Goal: Task Accomplishment & Management: Manage account settings

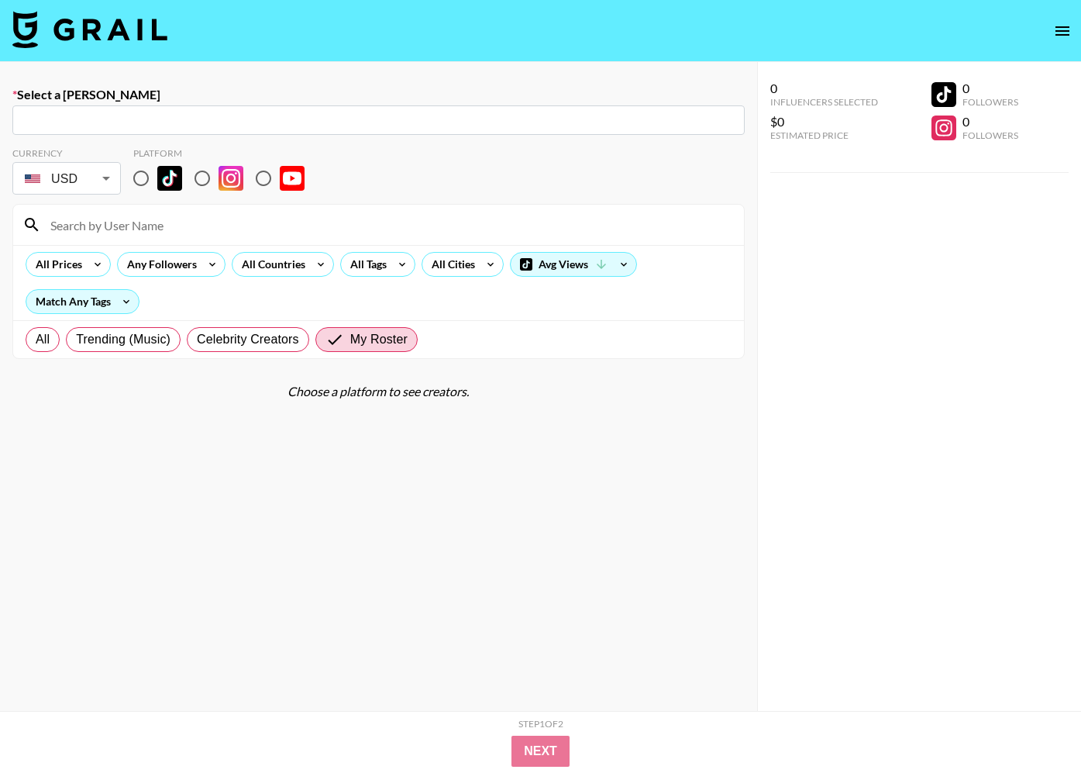
click at [93, 40] on img at bounding box center [89, 29] width 155 height 37
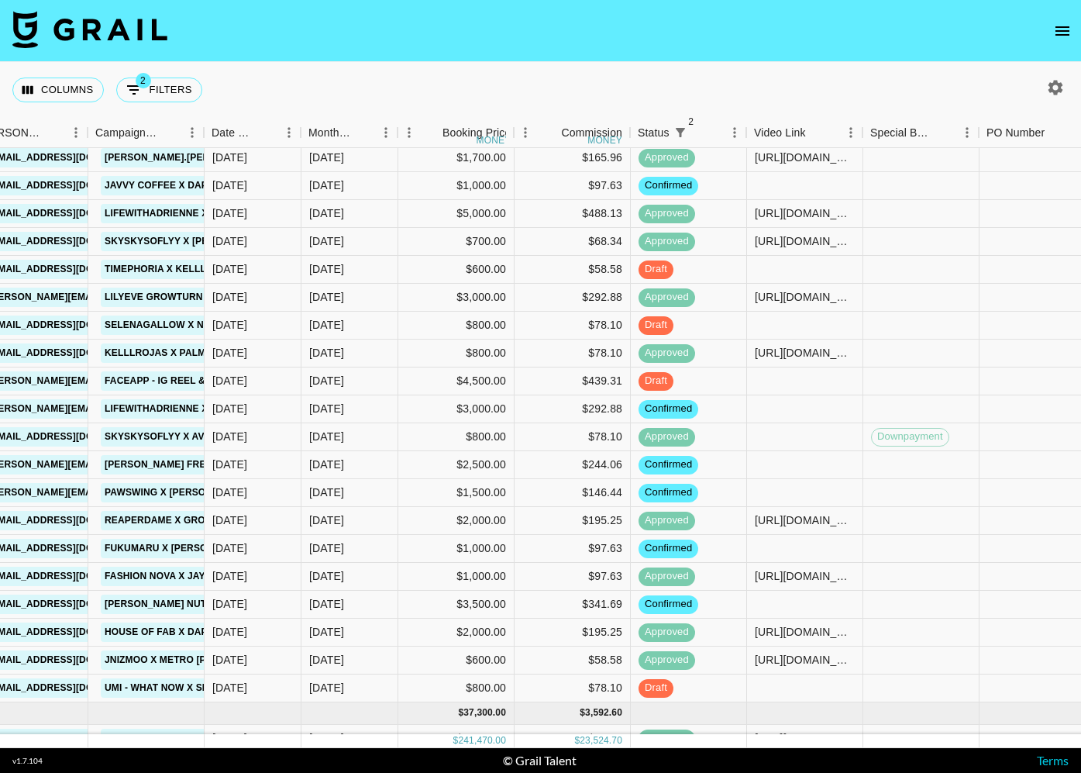
scroll to position [774, 1317]
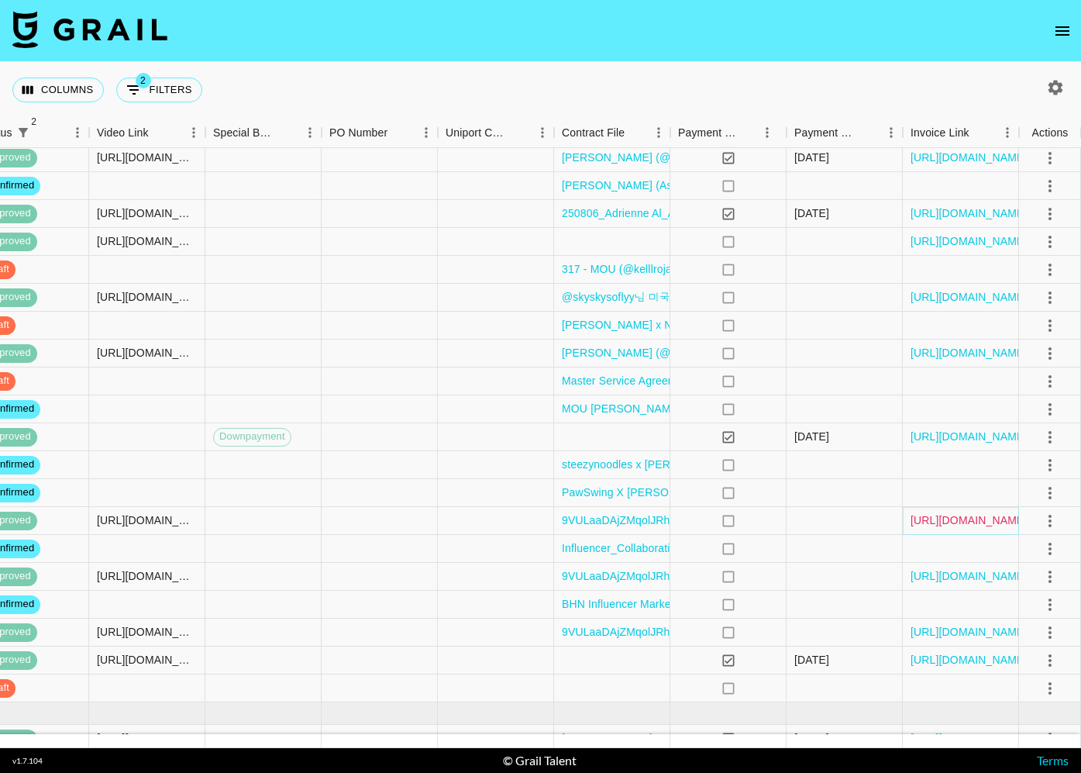
click at [973, 522] on link "[URL][DOMAIN_NAME]" at bounding box center [969, 519] width 117 height 15
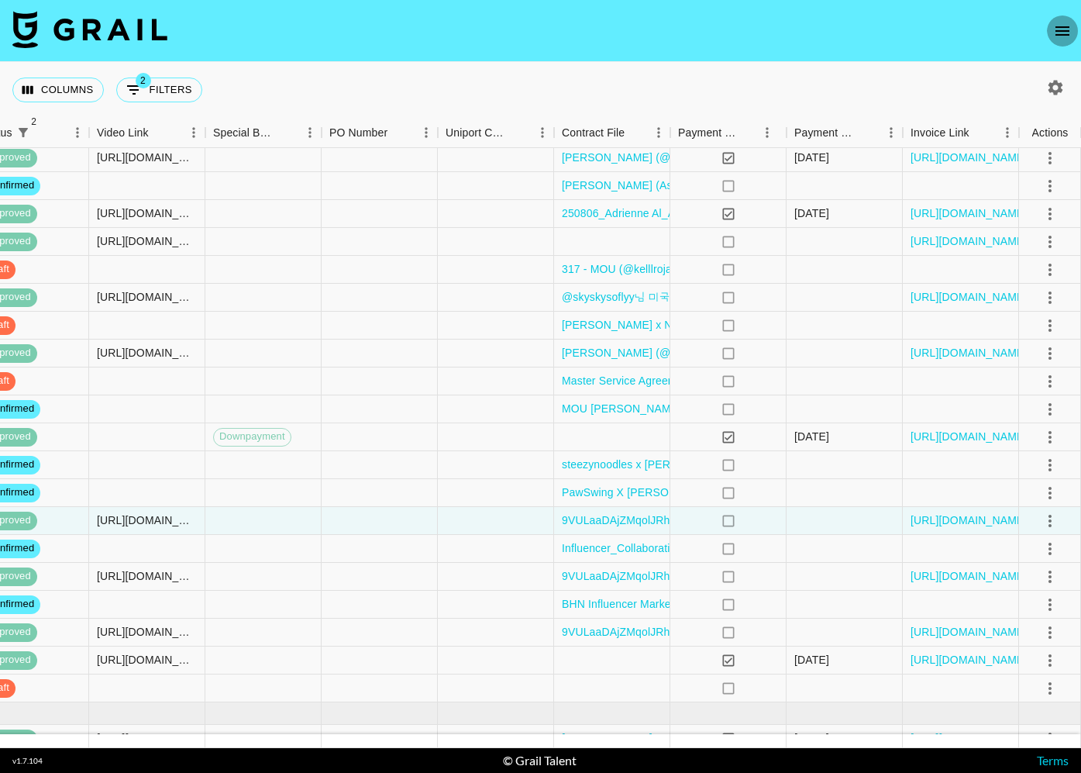
click at [1053, 33] on icon "open drawer" at bounding box center [1062, 31] width 19 height 19
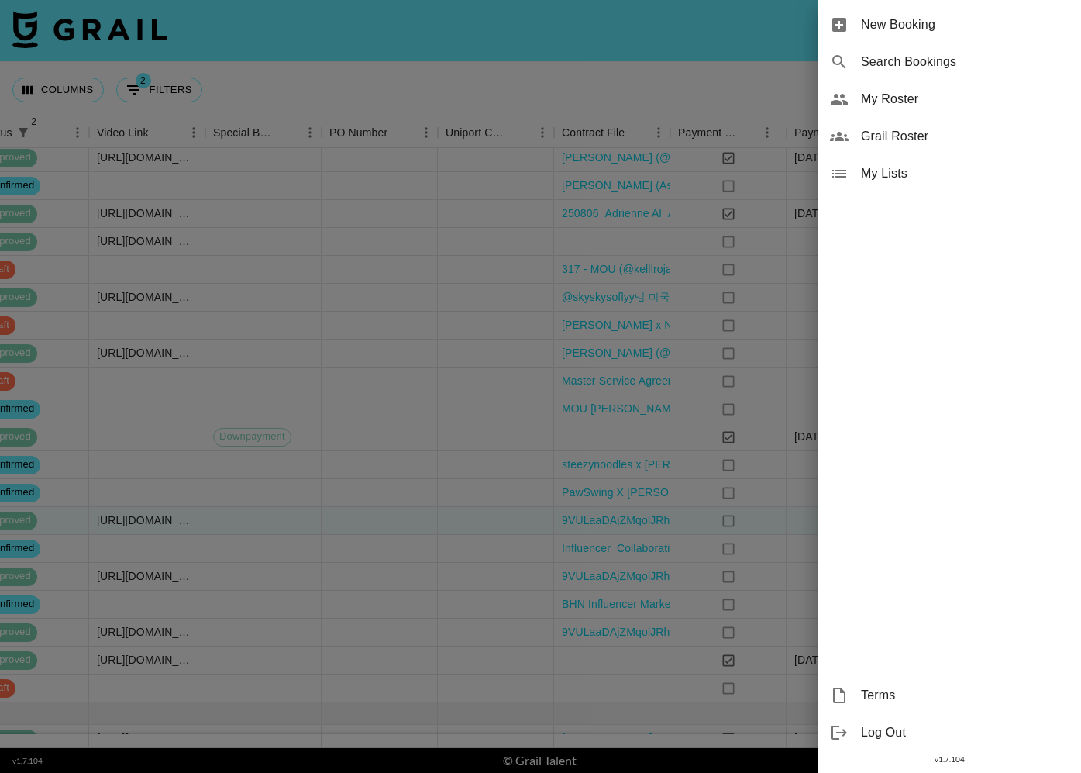
click at [1001, 94] on span "My Roster" at bounding box center [965, 99] width 208 height 19
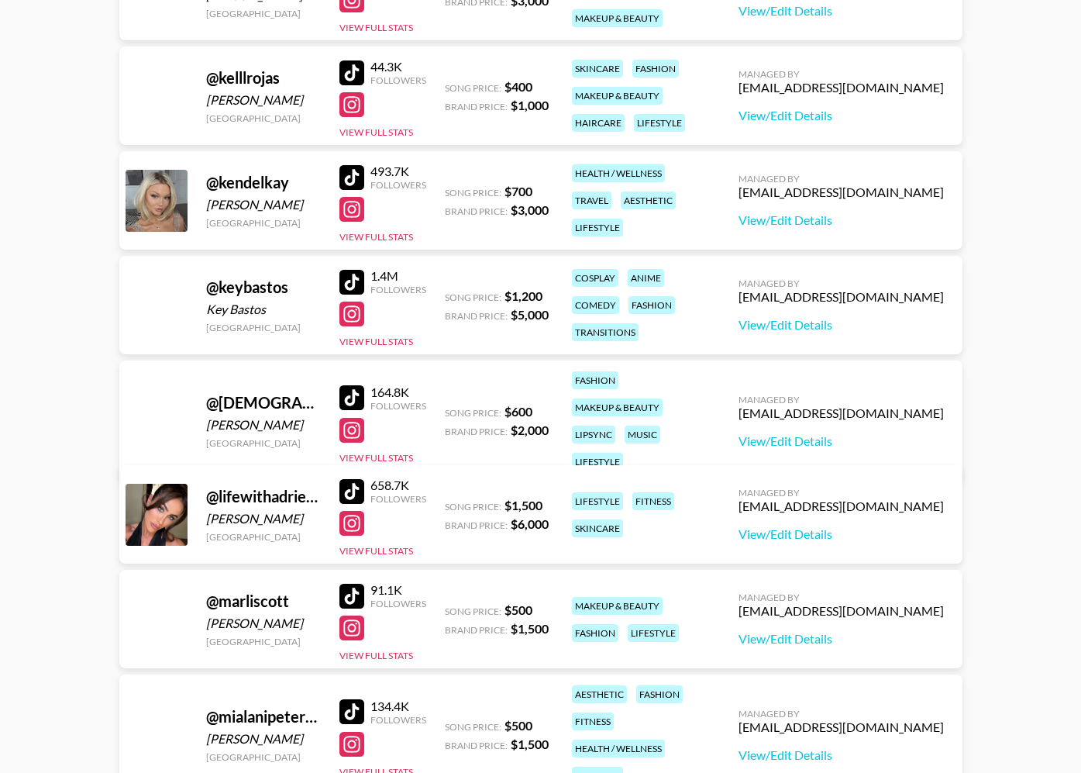
scroll to position [1994, 0]
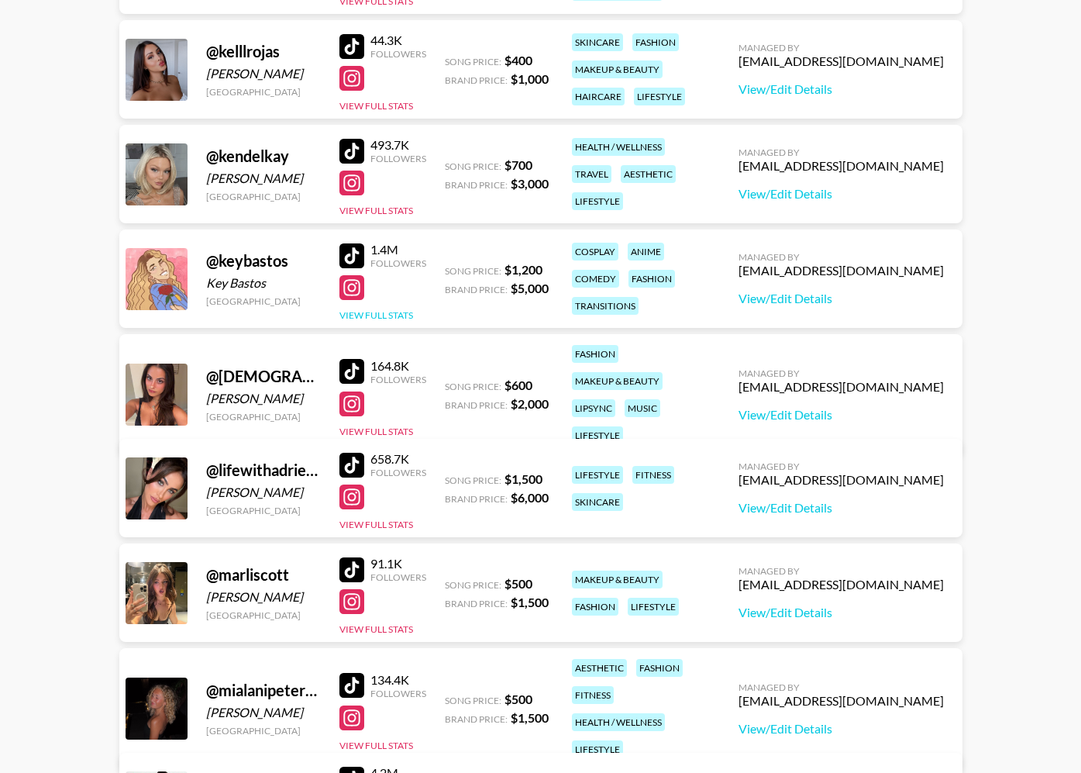
click at [373, 315] on button "View Full Stats" at bounding box center [376, 315] width 74 height 12
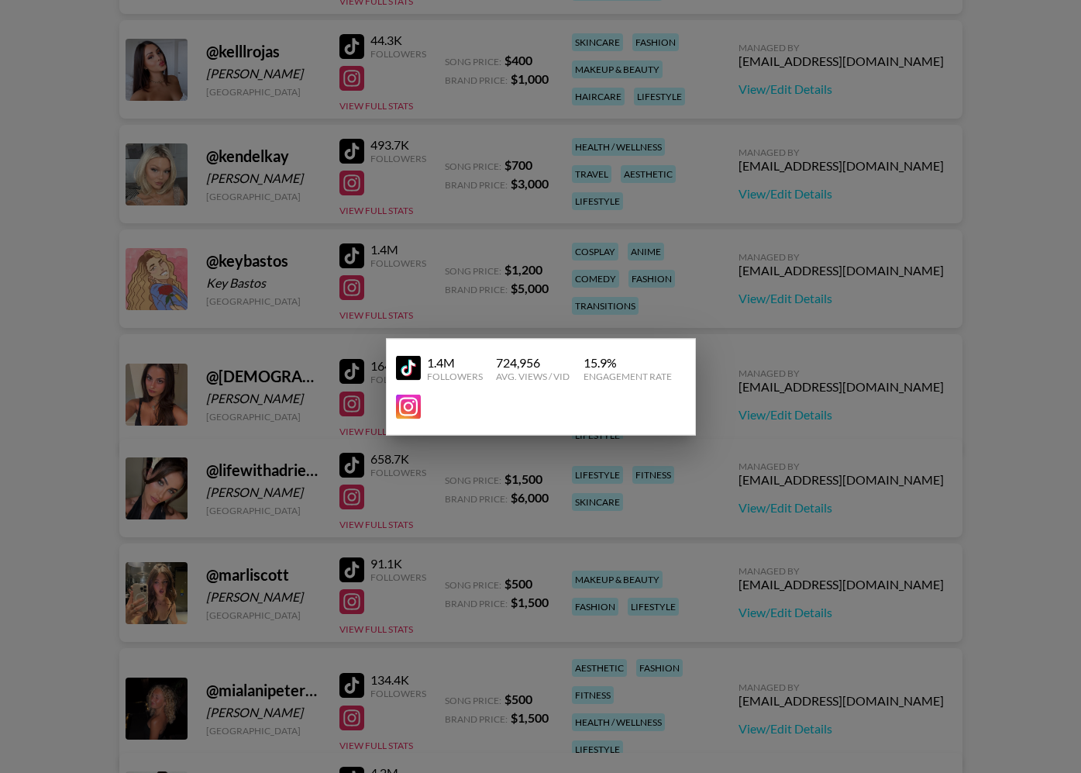
click at [373, 315] on div at bounding box center [540, 386] width 1081 height 773
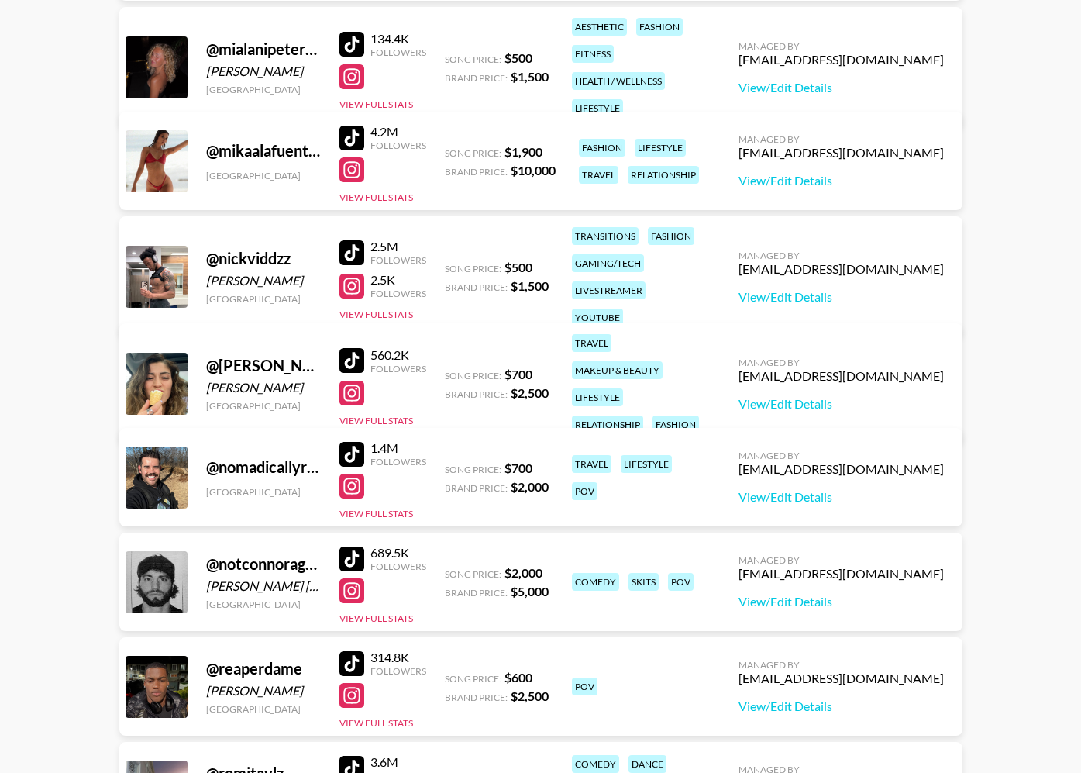
scroll to position [2846, 0]
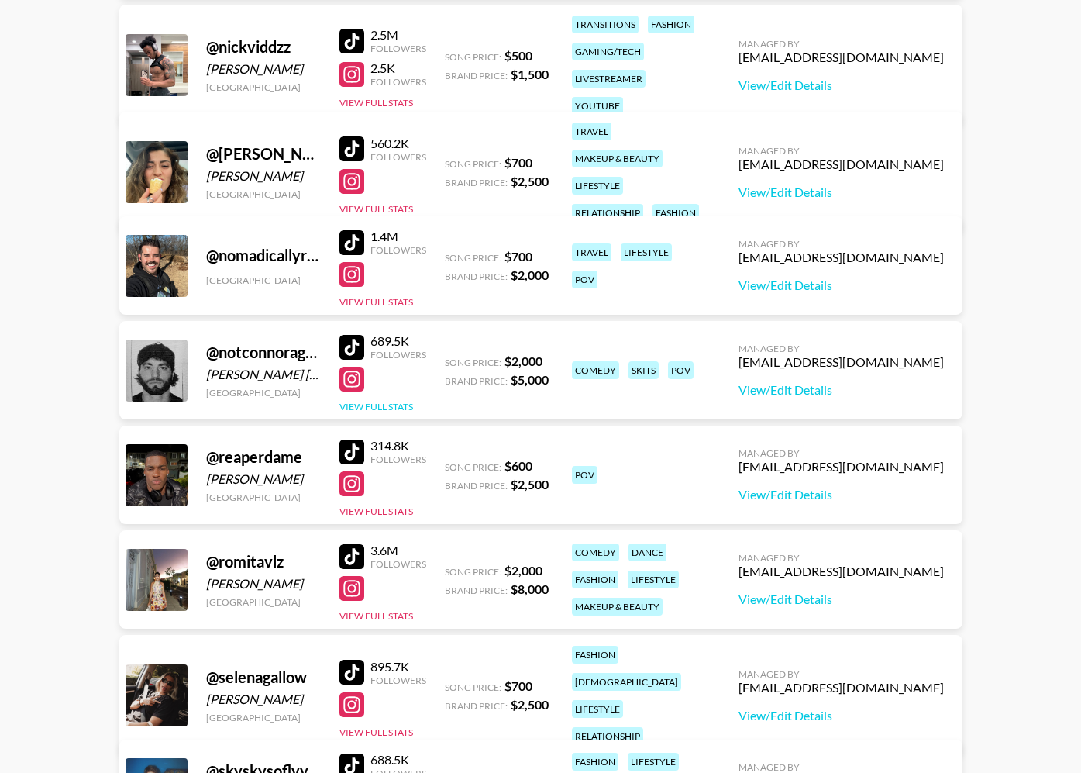
click at [384, 403] on button "View Full Stats" at bounding box center [376, 407] width 74 height 12
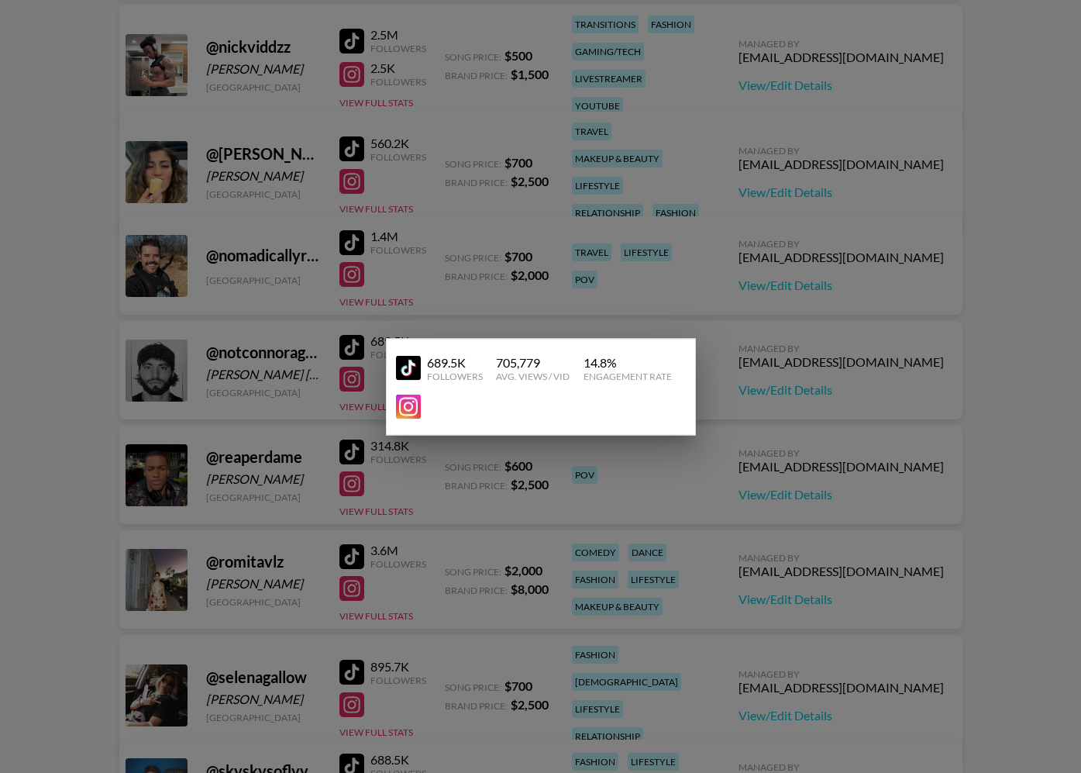
click at [355, 560] on div at bounding box center [540, 386] width 1081 height 773
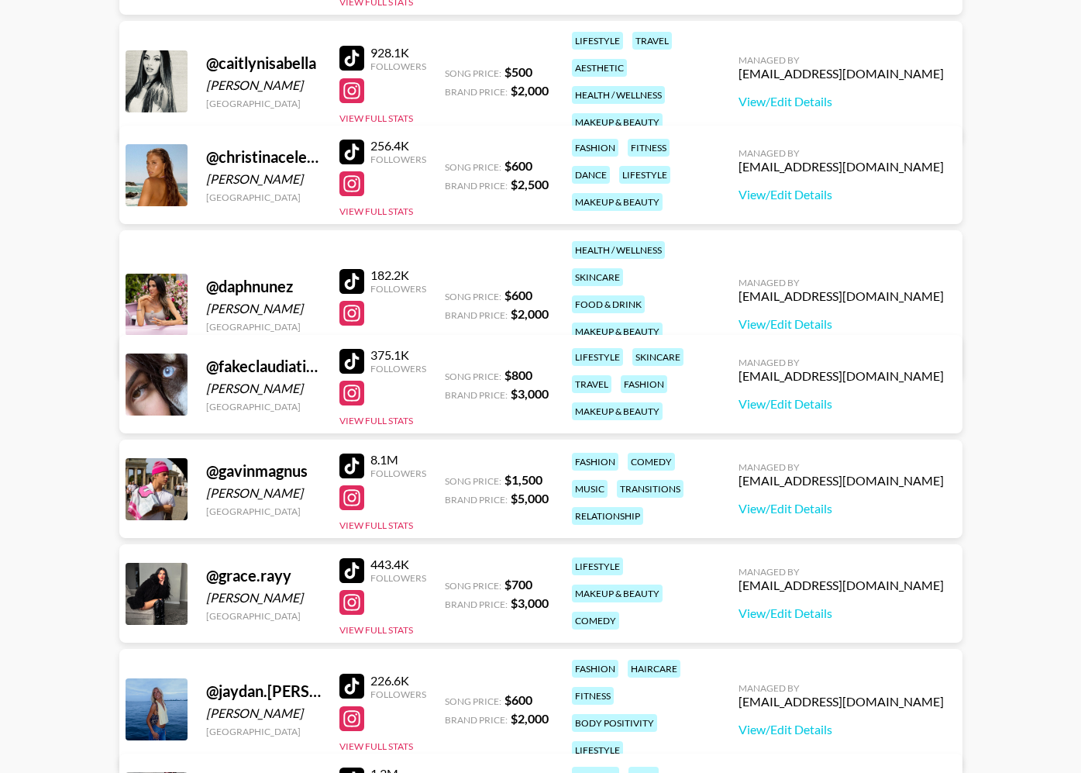
scroll to position [794, 0]
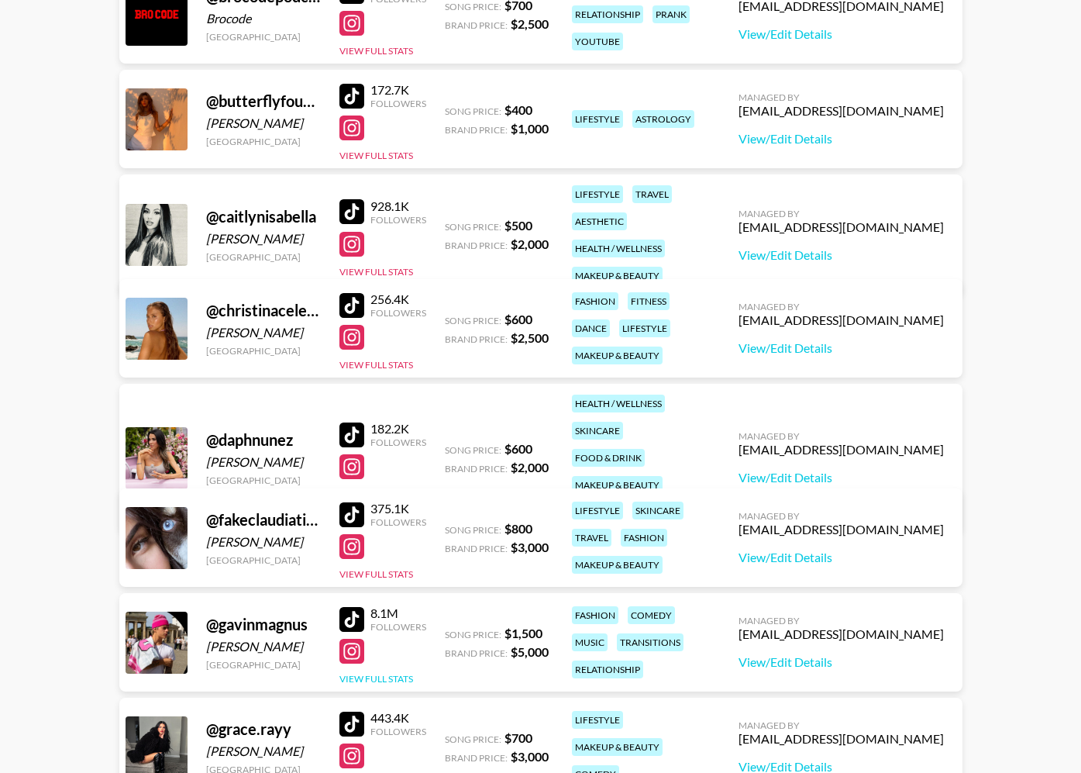
click at [392, 675] on button "View Full Stats" at bounding box center [376, 679] width 74 height 12
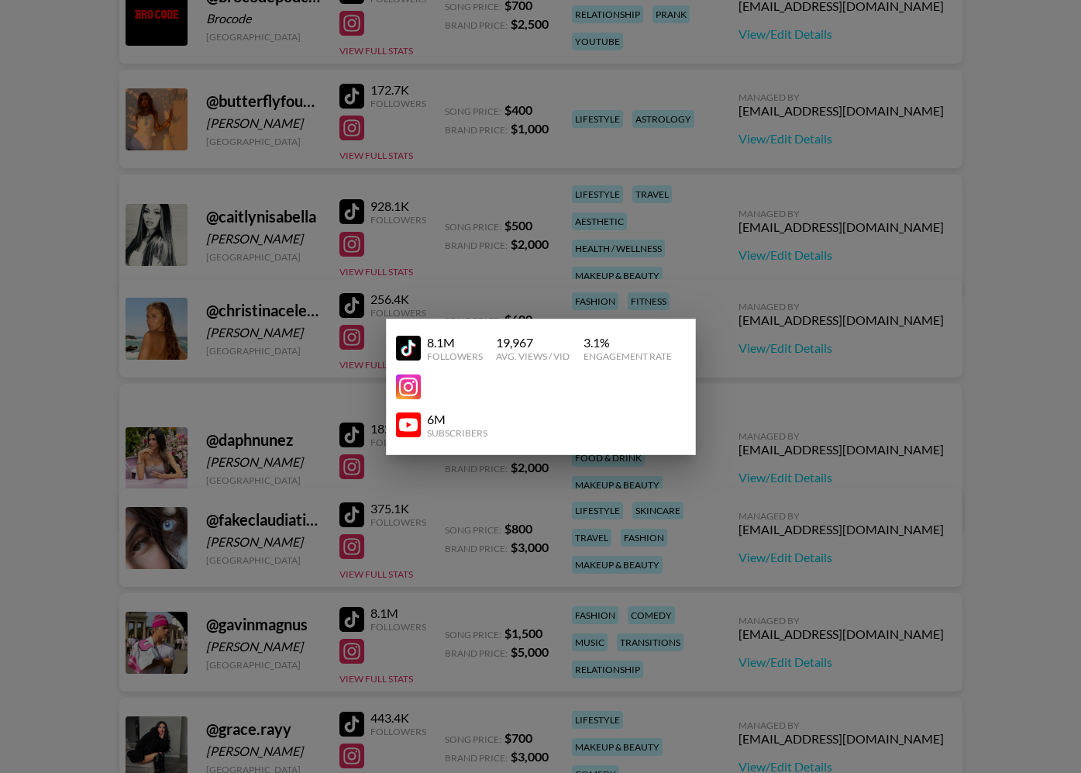
click at [397, 669] on div at bounding box center [540, 386] width 1081 height 773
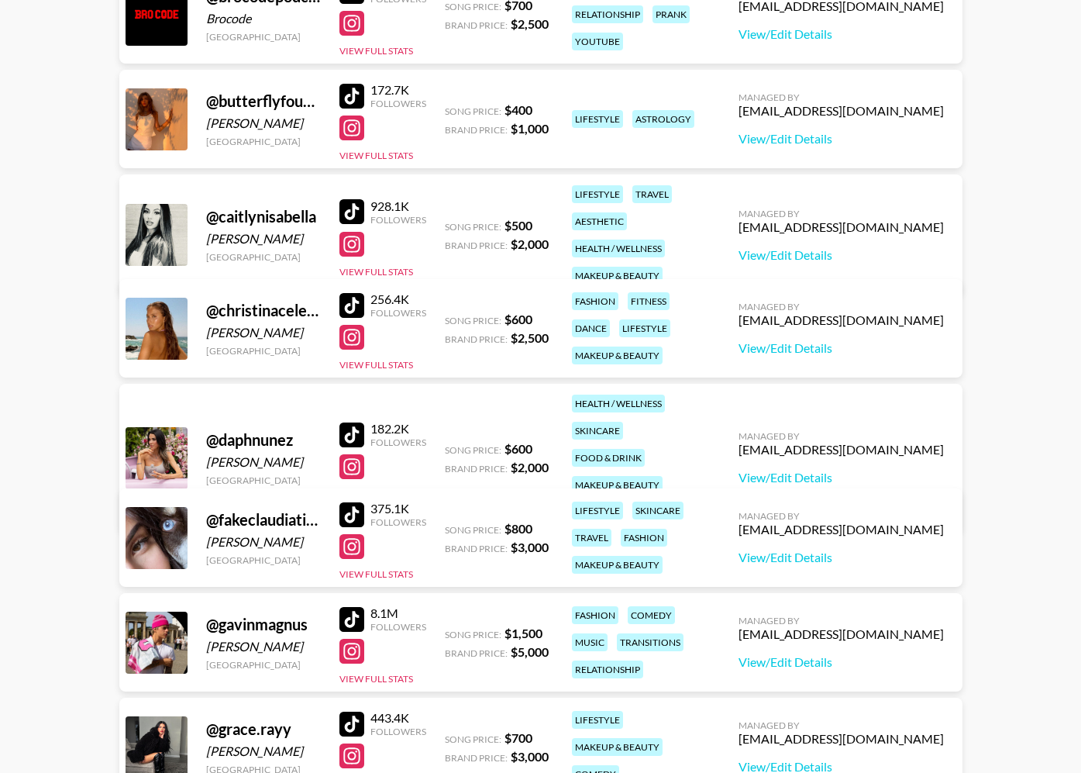
click at [395, 671] on div "8.1M Followers View Full Stats" at bounding box center [382, 642] width 87 height 86
click at [394, 673] on button "View Full Stats" at bounding box center [376, 679] width 74 height 12
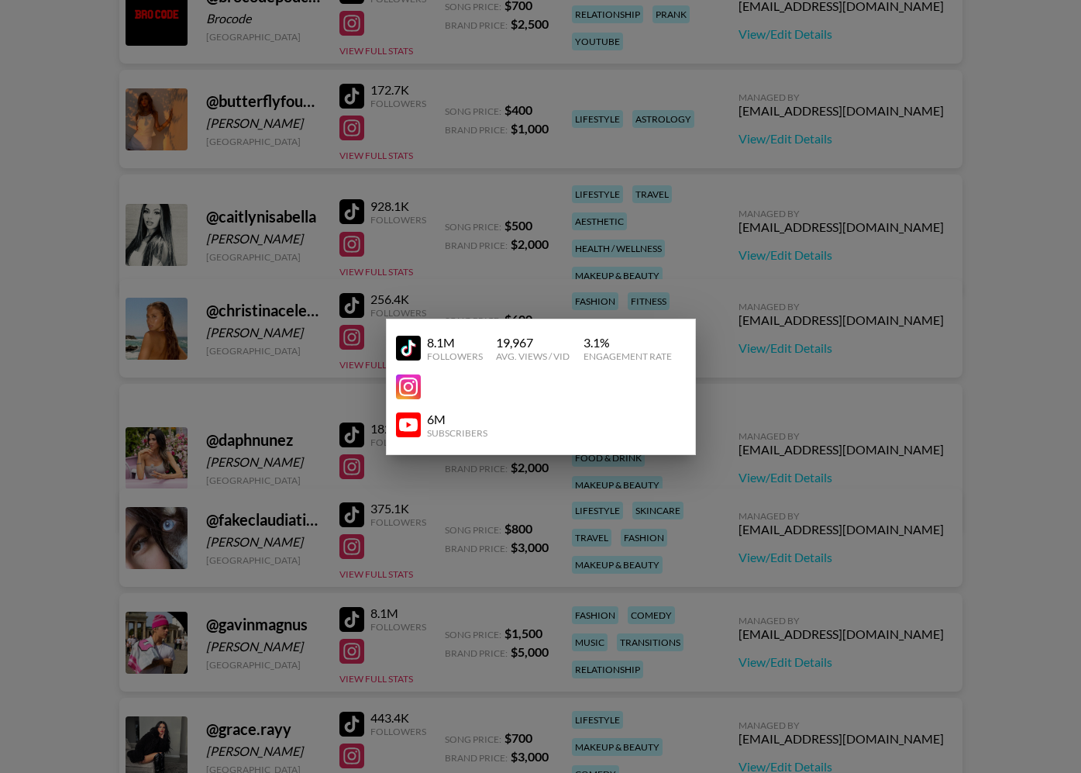
click at [394, 673] on div at bounding box center [540, 386] width 1081 height 773
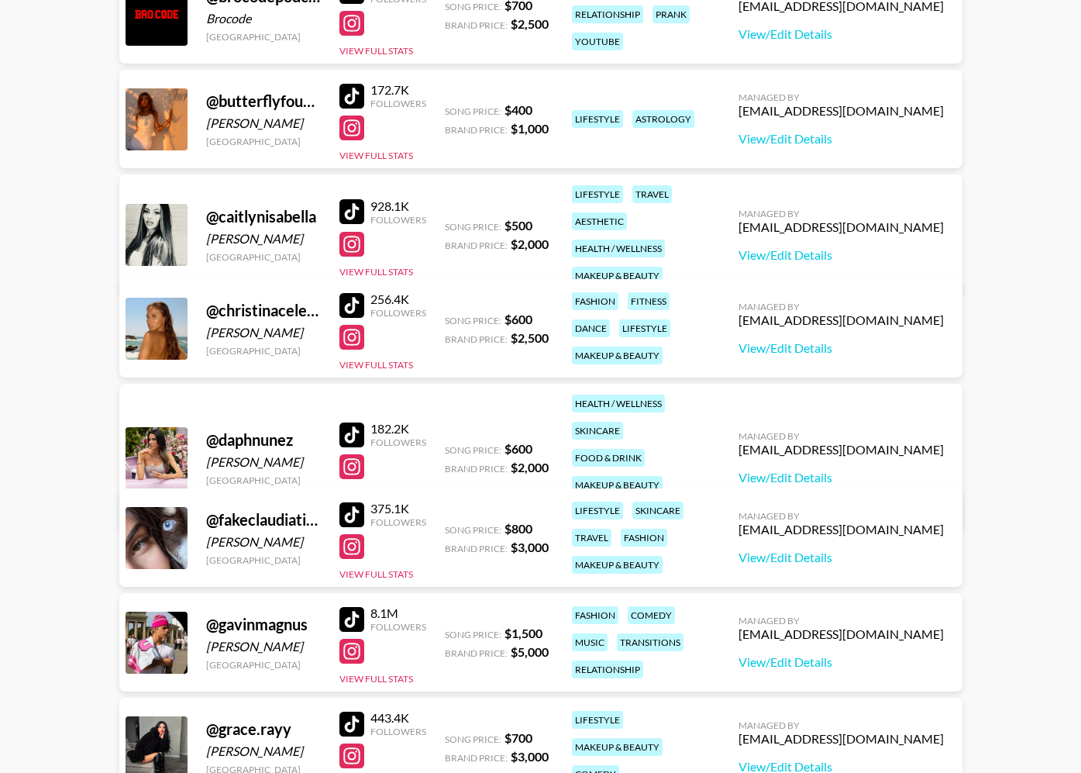
click at [405, 671] on div "8.1M Followers View Full Stats" at bounding box center [382, 642] width 87 height 86
click at [401, 677] on button "View Full Stats" at bounding box center [376, 679] width 74 height 12
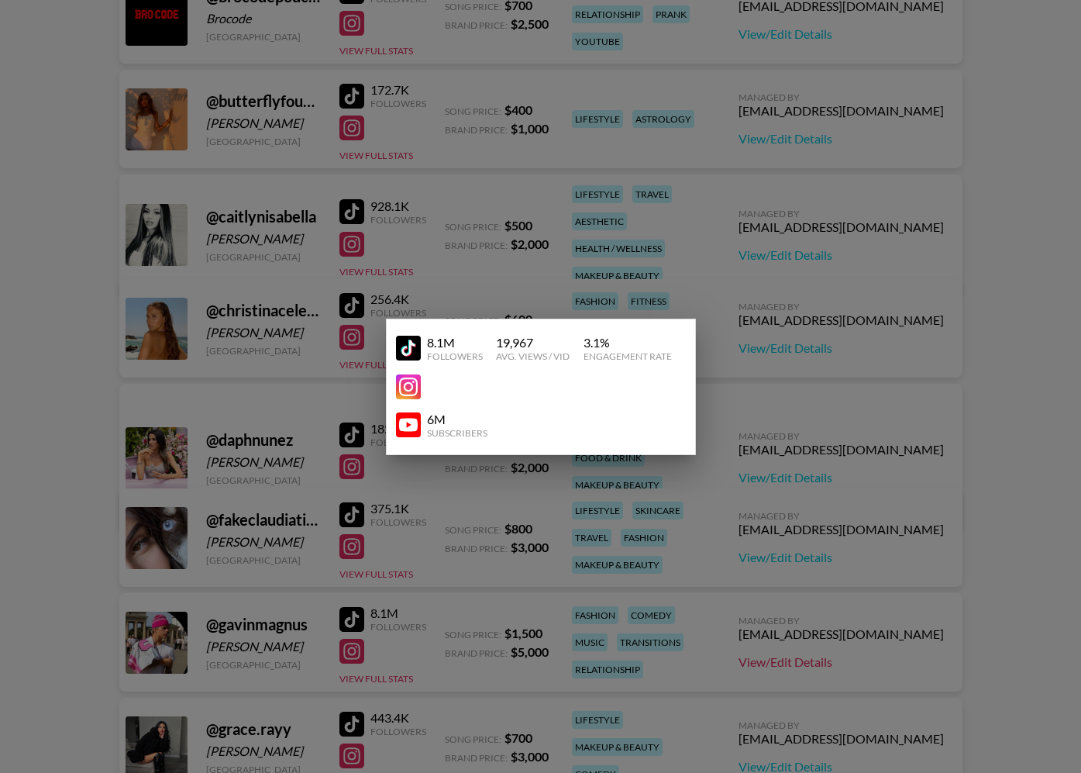
click at [912, 657] on div at bounding box center [540, 386] width 1081 height 773
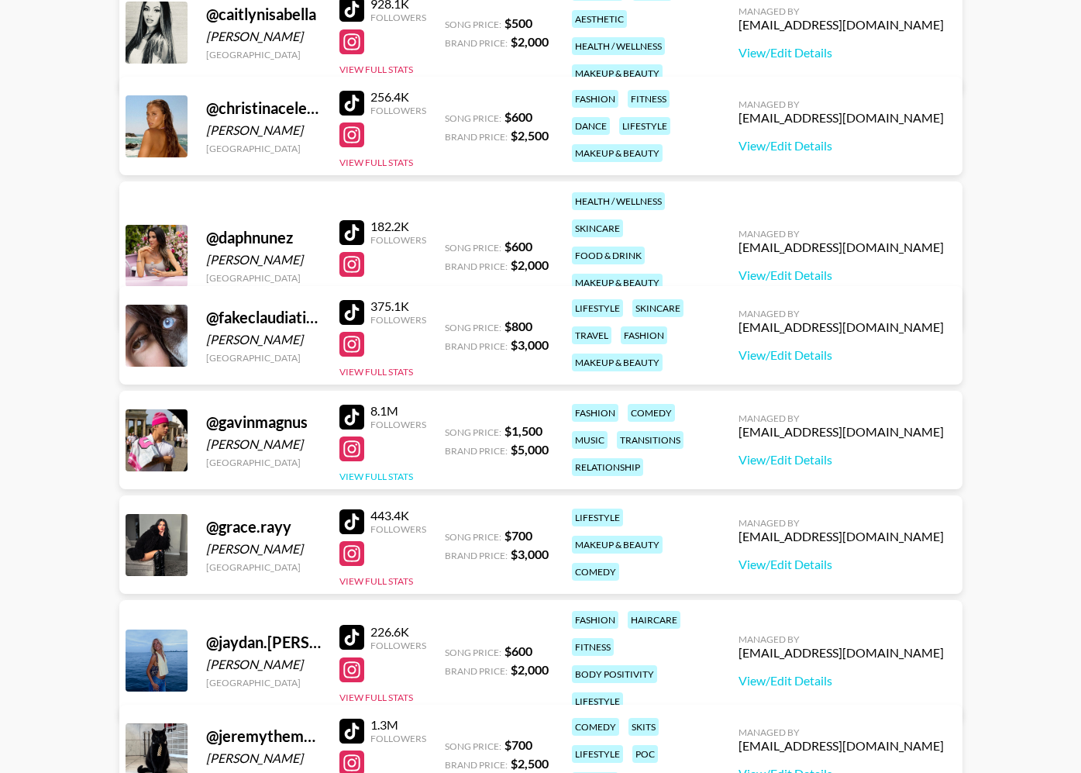
scroll to position [929, 0]
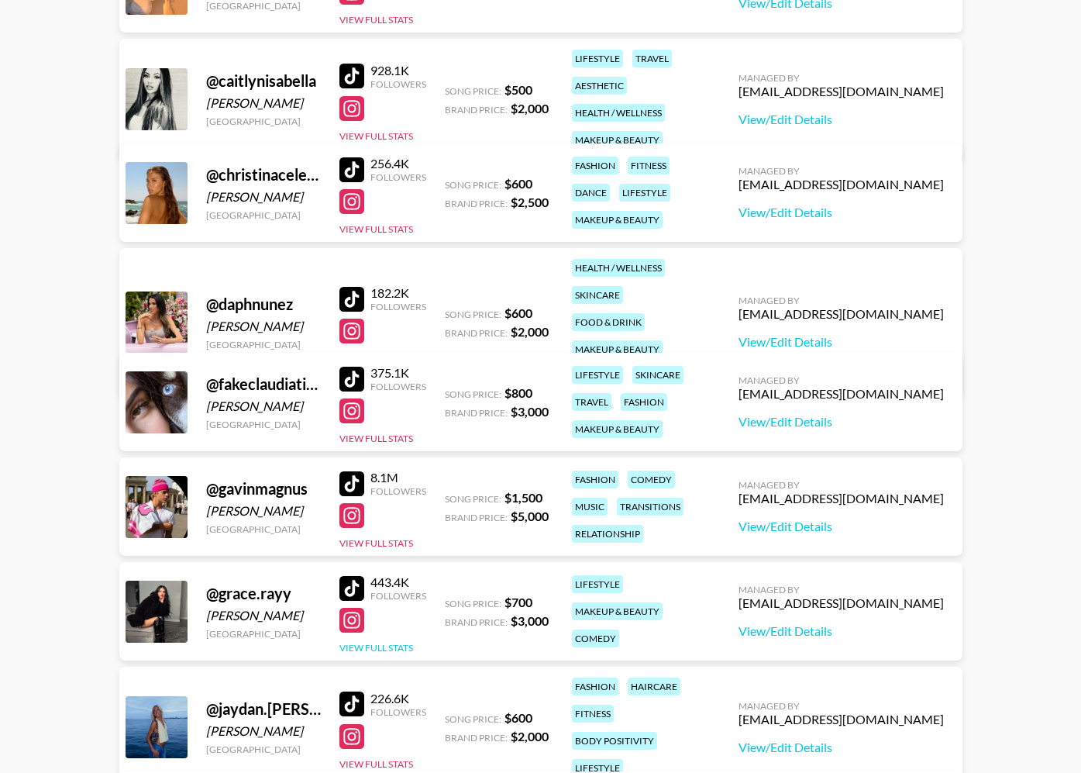
click at [401, 649] on button "View Full Stats" at bounding box center [376, 648] width 74 height 12
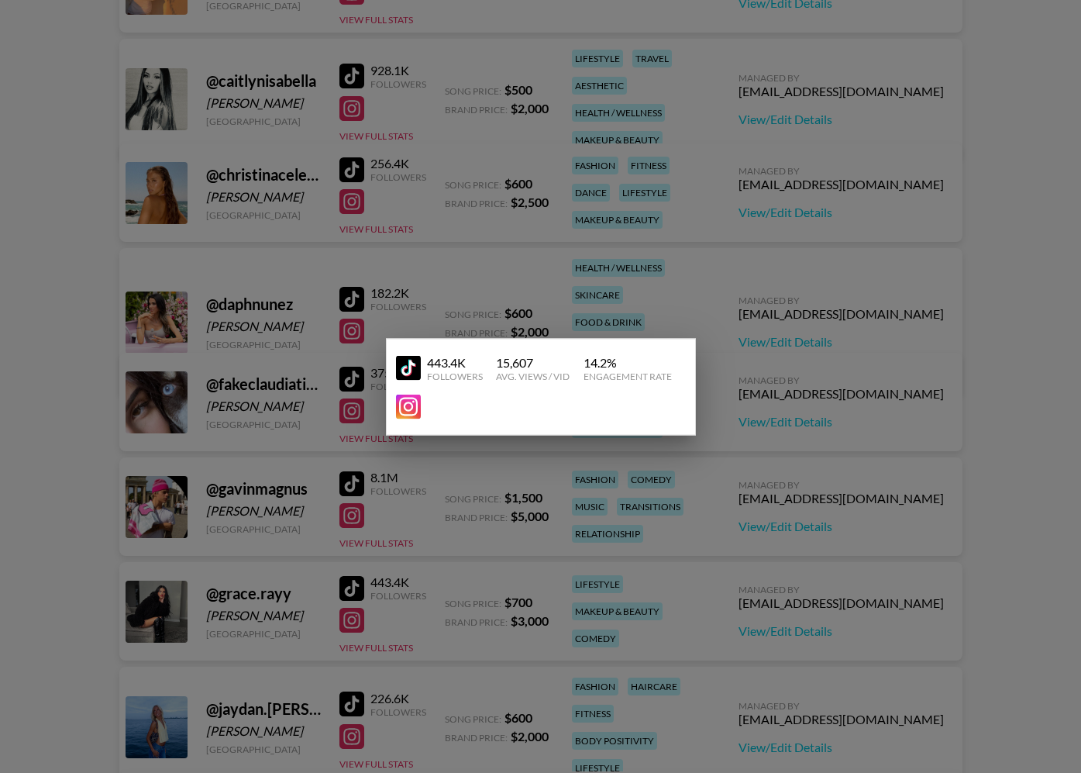
drag, startPoint x: 401, startPoint y: 649, endPoint x: 92, endPoint y: 670, distance: 309.9
click at [398, 649] on div at bounding box center [540, 386] width 1081 height 773
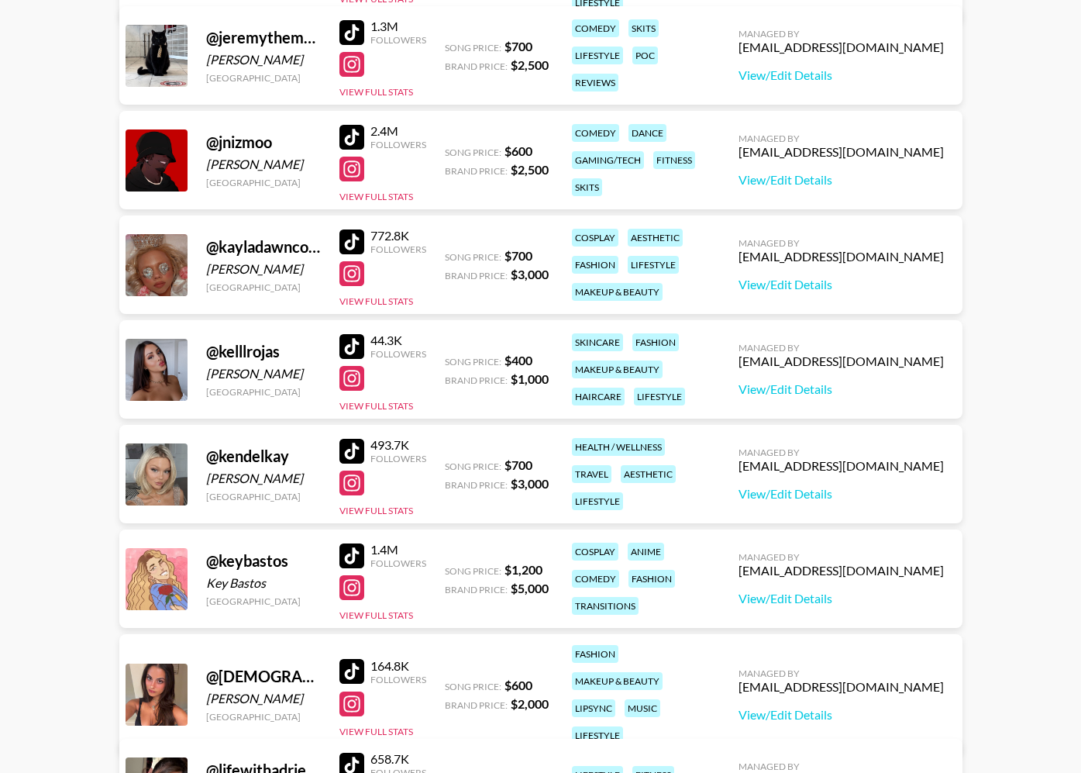
scroll to position [1568, 0]
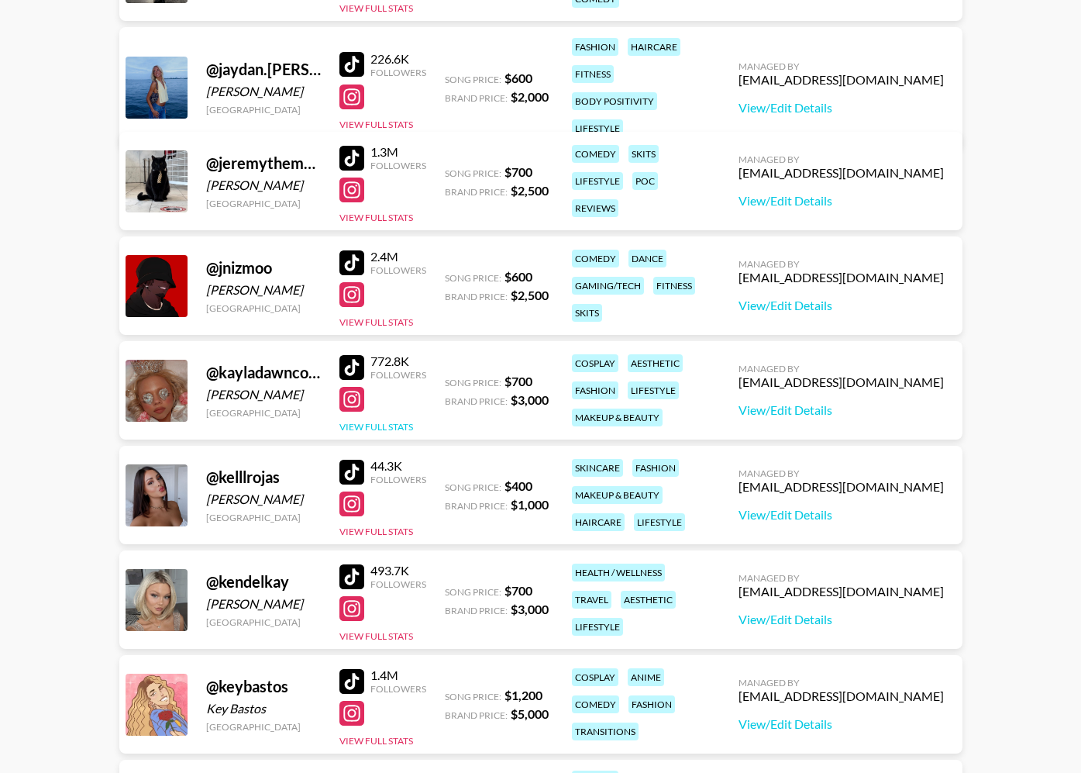
click at [405, 428] on button "View Full Stats" at bounding box center [376, 427] width 74 height 12
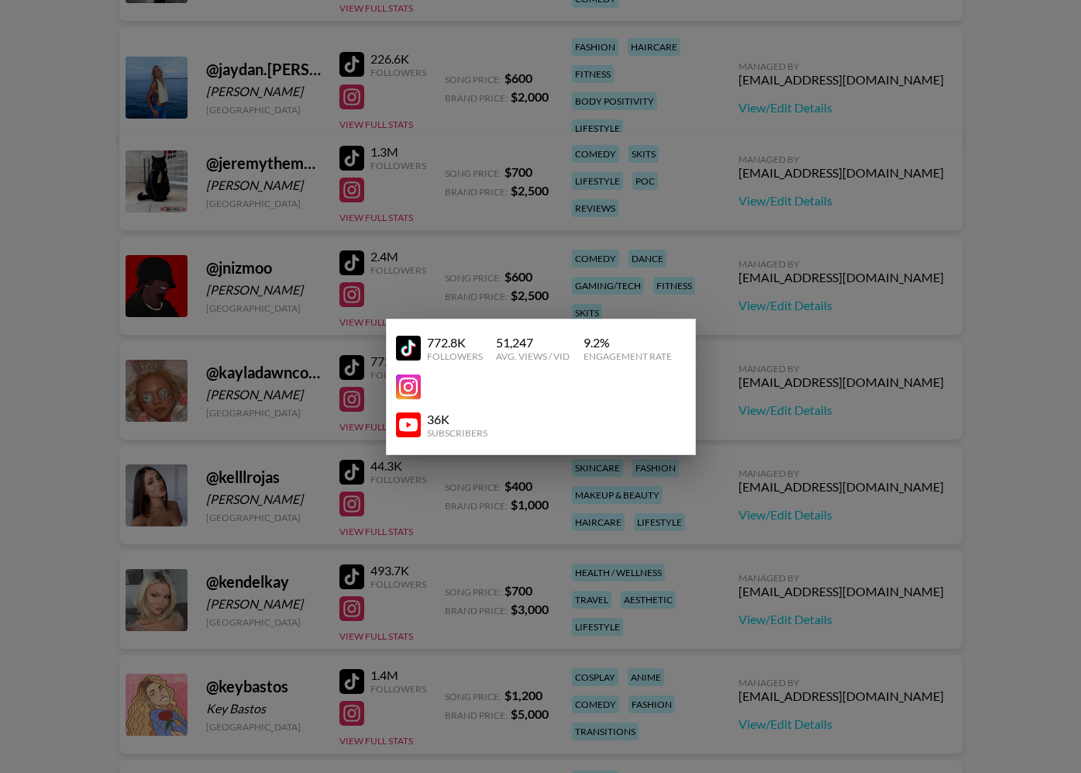
click at [298, 426] on div at bounding box center [540, 386] width 1081 height 773
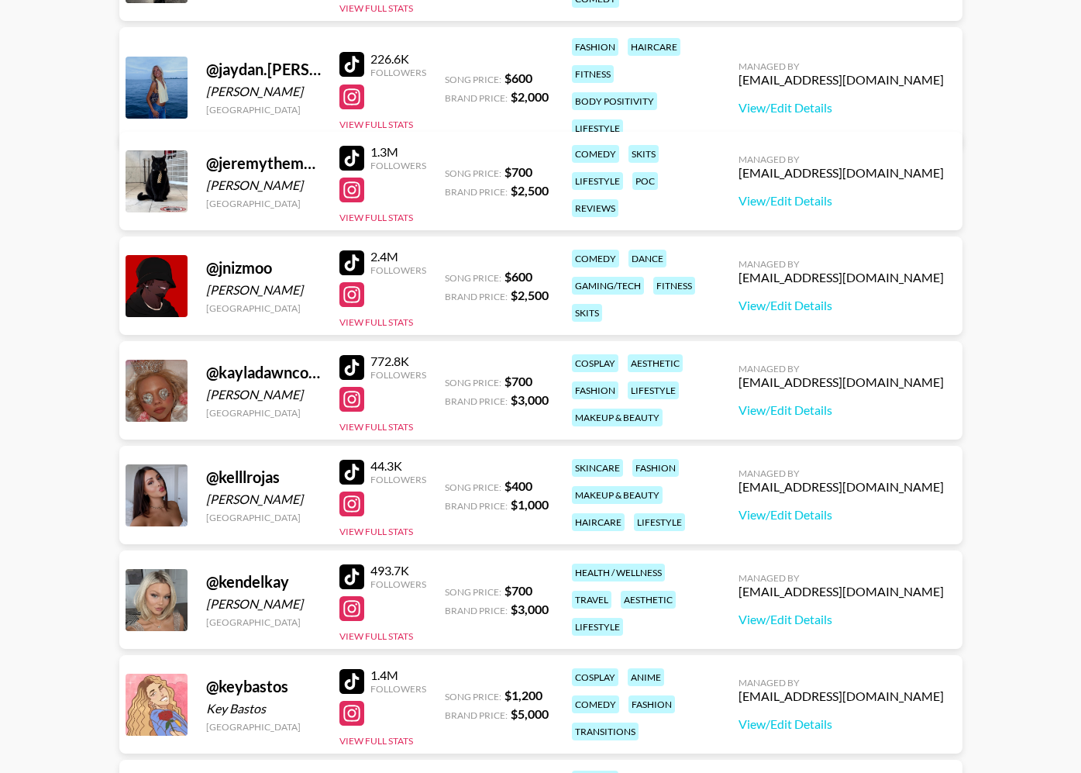
click at [386, 420] on div "772.8K Followers View Full Stats" at bounding box center [382, 390] width 87 height 86
click at [384, 422] on button "View Full Stats" at bounding box center [376, 427] width 74 height 12
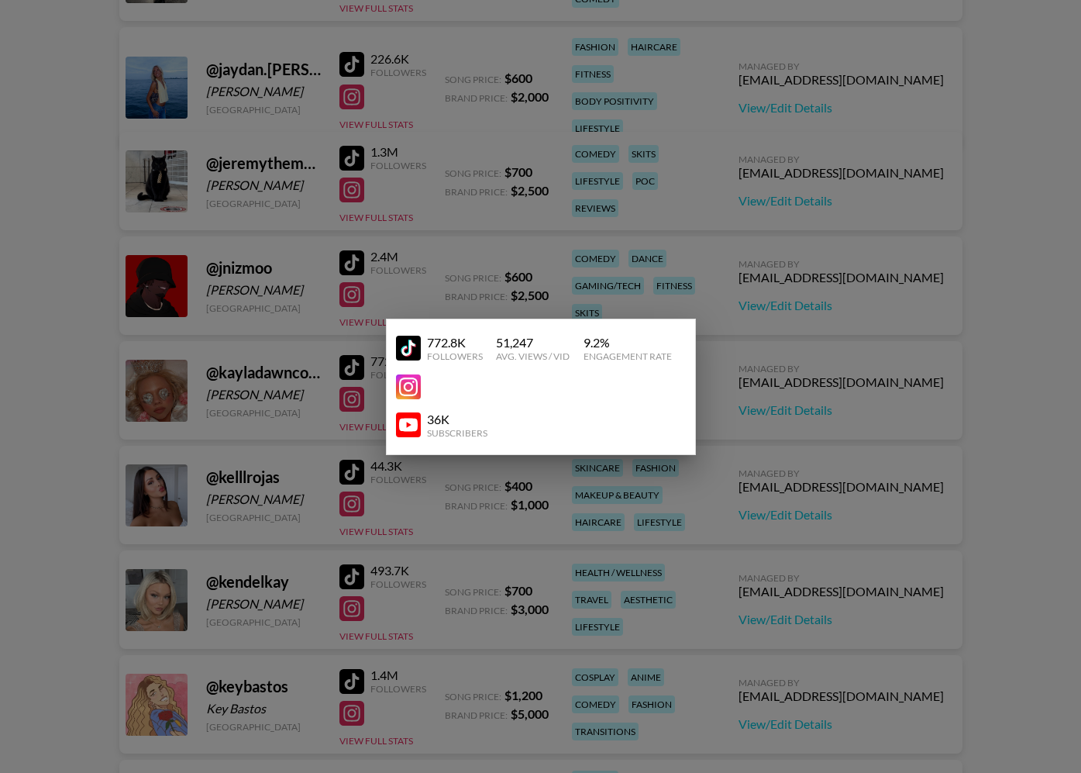
click at [801, 584] on div at bounding box center [540, 386] width 1081 height 773
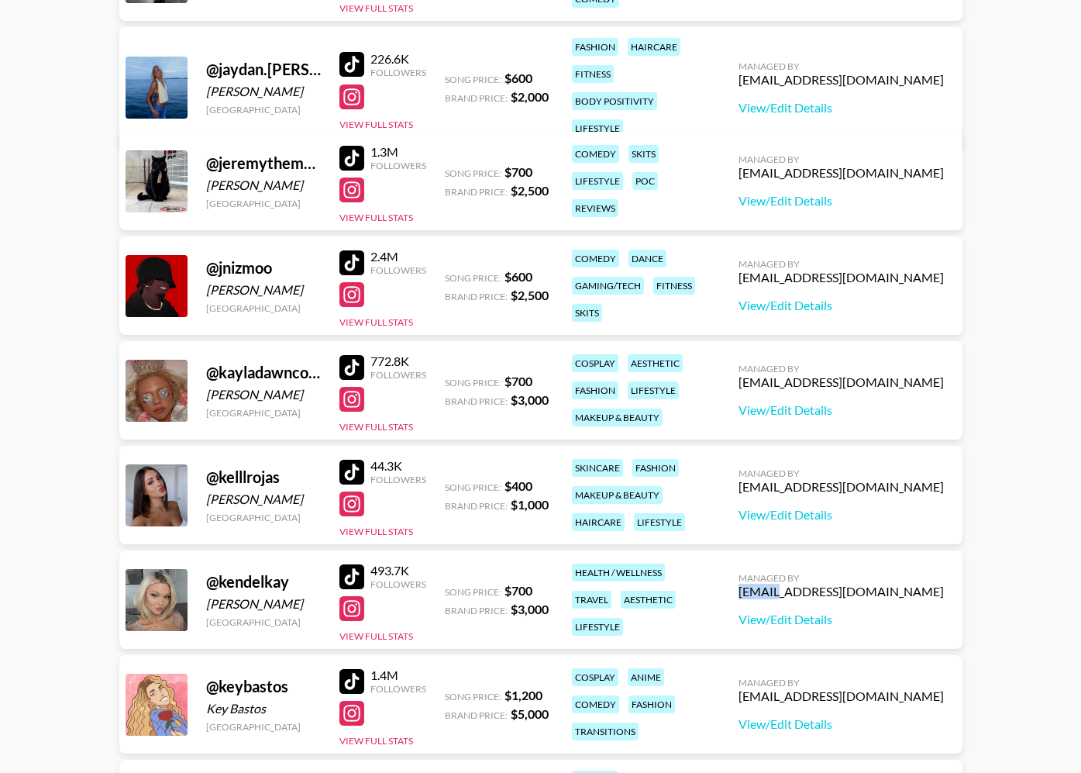
drag, startPoint x: 801, startPoint y: 584, endPoint x: 787, endPoint y: 585, distance: 14.0
click at [801, 584] on div "Managed By maxelk@grail-talent.com View/Edit Details" at bounding box center [841, 600] width 230 height 80
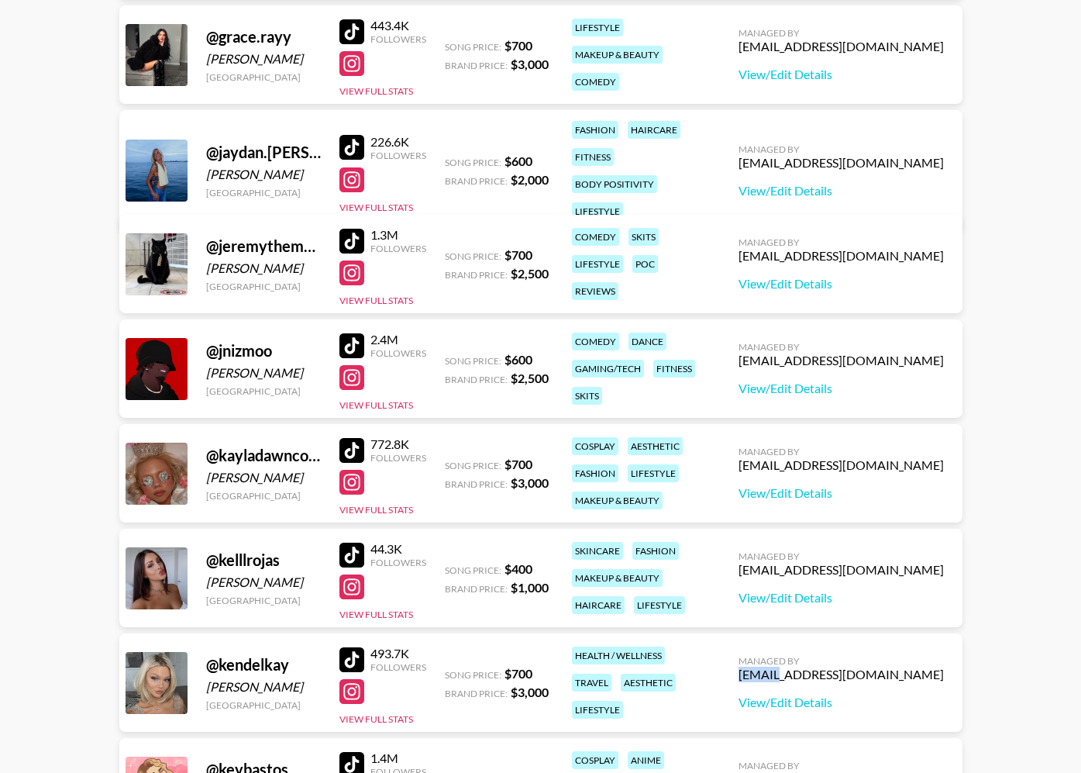
scroll to position [1449, 0]
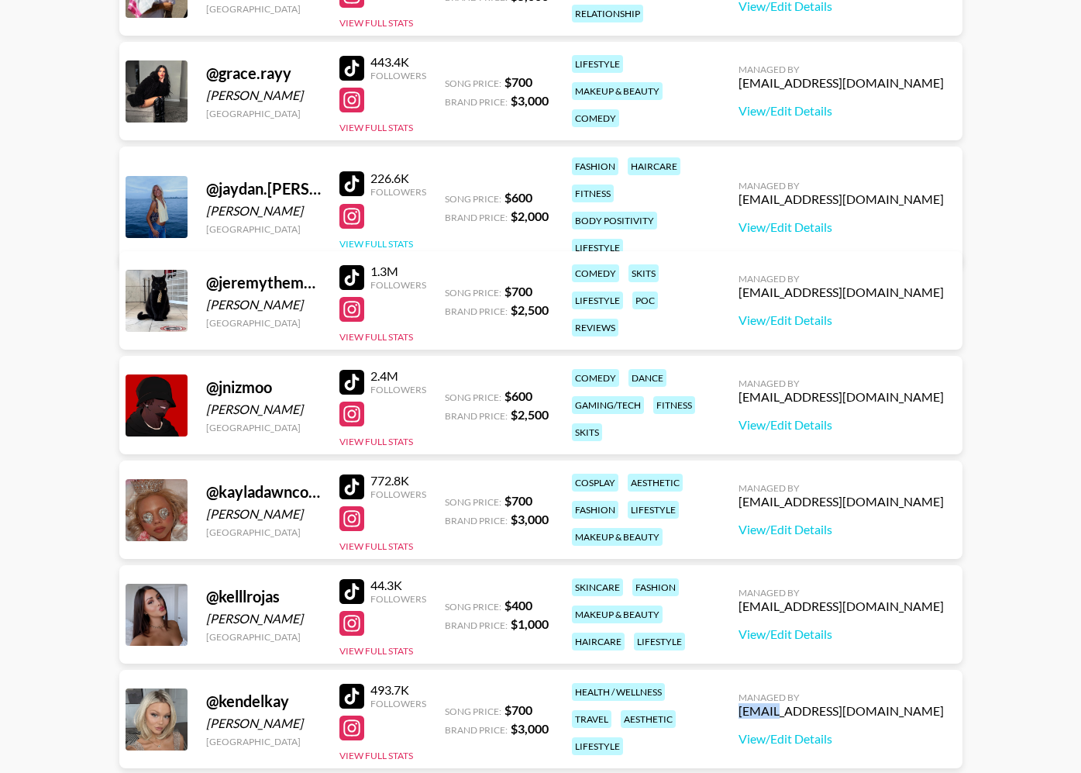
click at [372, 238] on button "View Full Stats" at bounding box center [376, 244] width 74 height 12
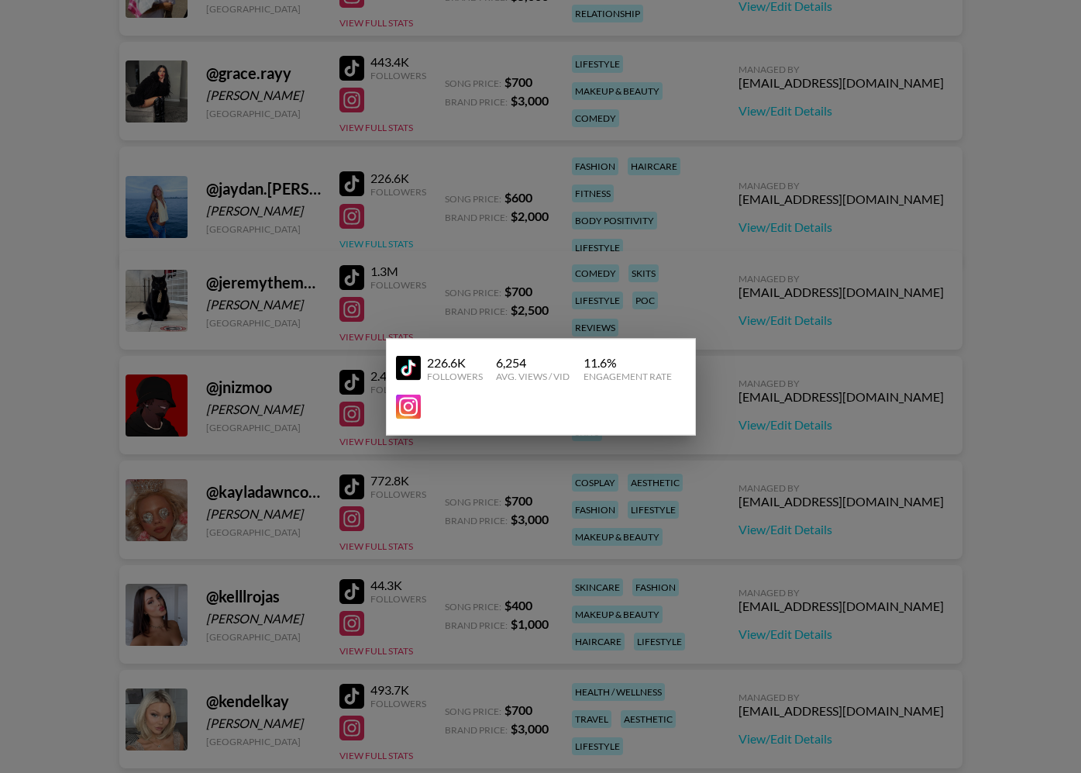
click at [371, 233] on div at bounding box center [540, 386] width 1081 height 773
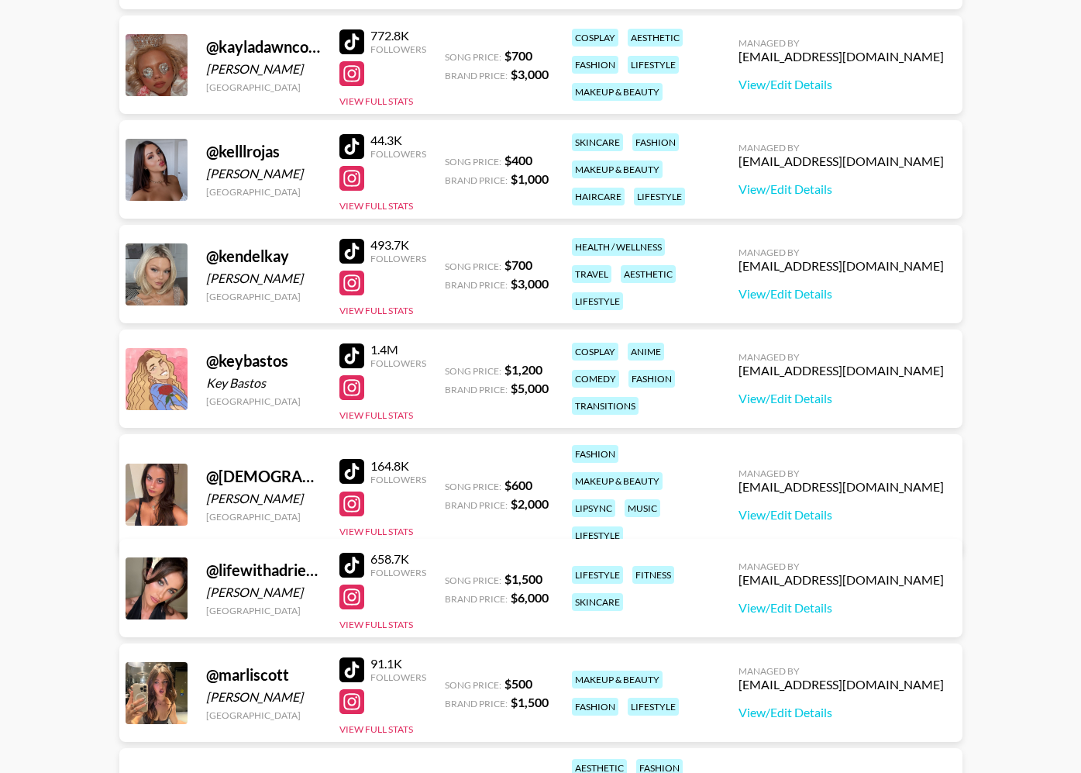
scroll to position [1895, 0]
click at [376, 621] on button "View Full Stats" at bounding box center [376, 624] width 74 height 12
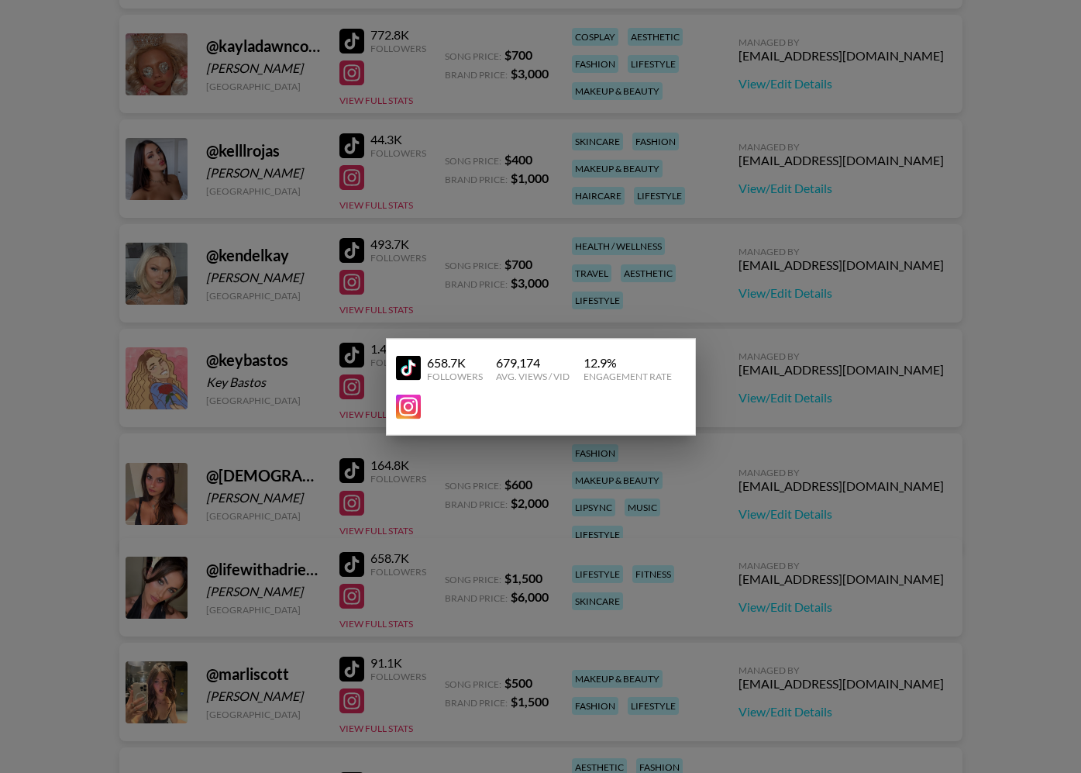
click at [387, 607] on div at bounding box center [540, 386] width 1081 height 773
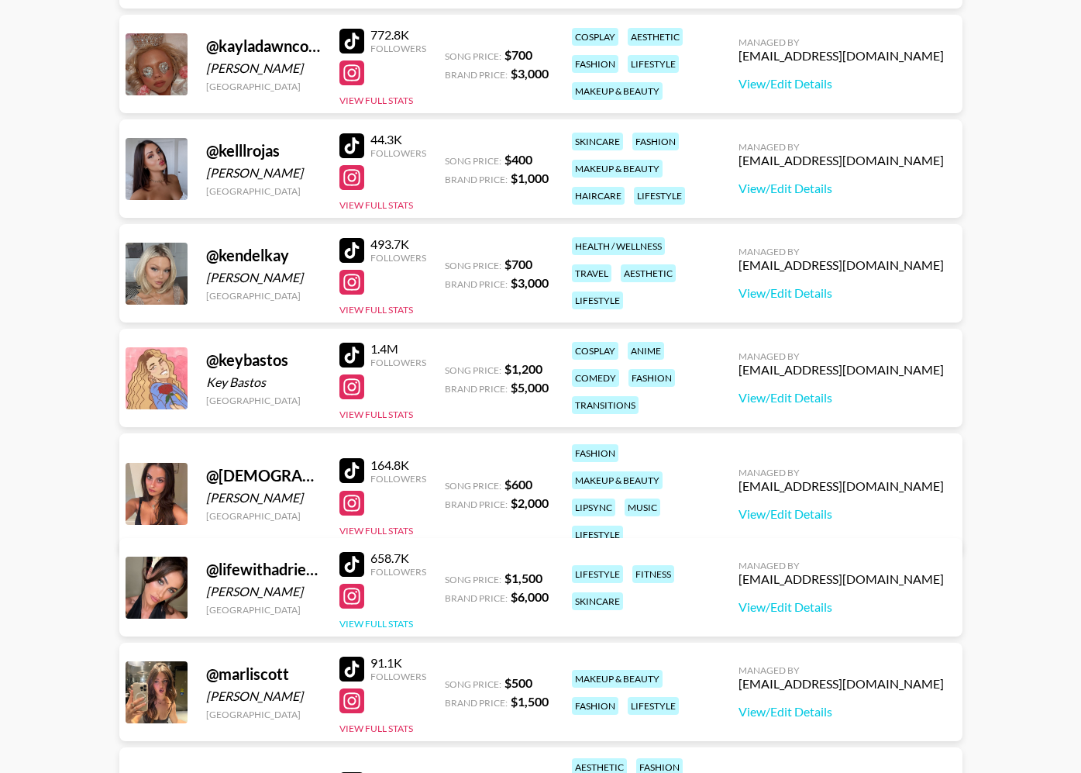
click at [407, 625] on button "View Full Stats" at bounding box center [376, 624] width 74 height 12
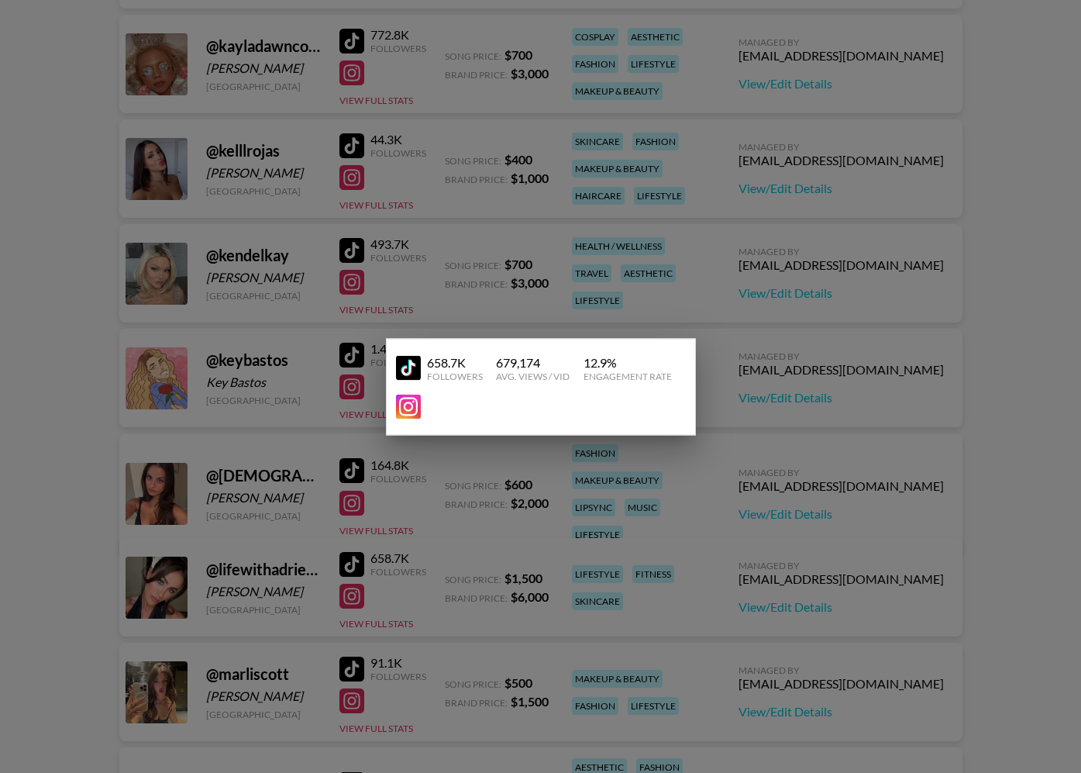
drag, startPoint x: 407, startPoint y: 625, endPoint x: 285, endPoint y: 638, distance: 122.4
click at [406, 625] on div at bounding box center [540, 386] width 1081 height 773
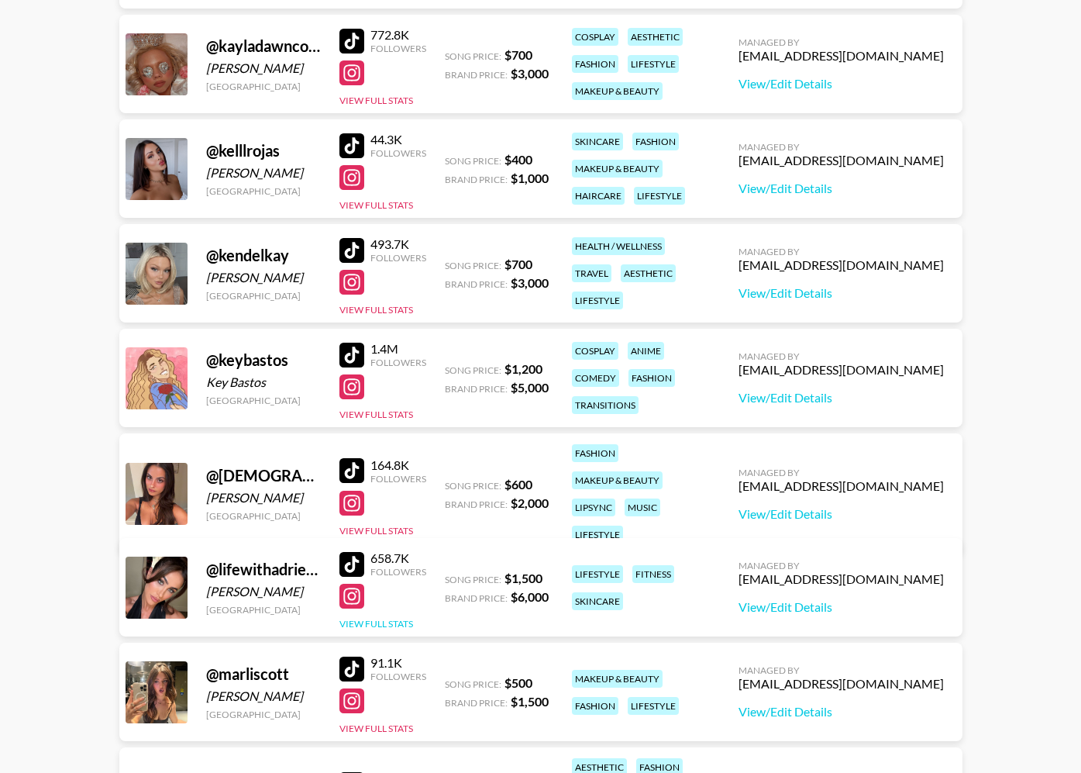
click at [380, 619] on button "View Full Stats" at bounding box center [376, 624] width 74 height 12
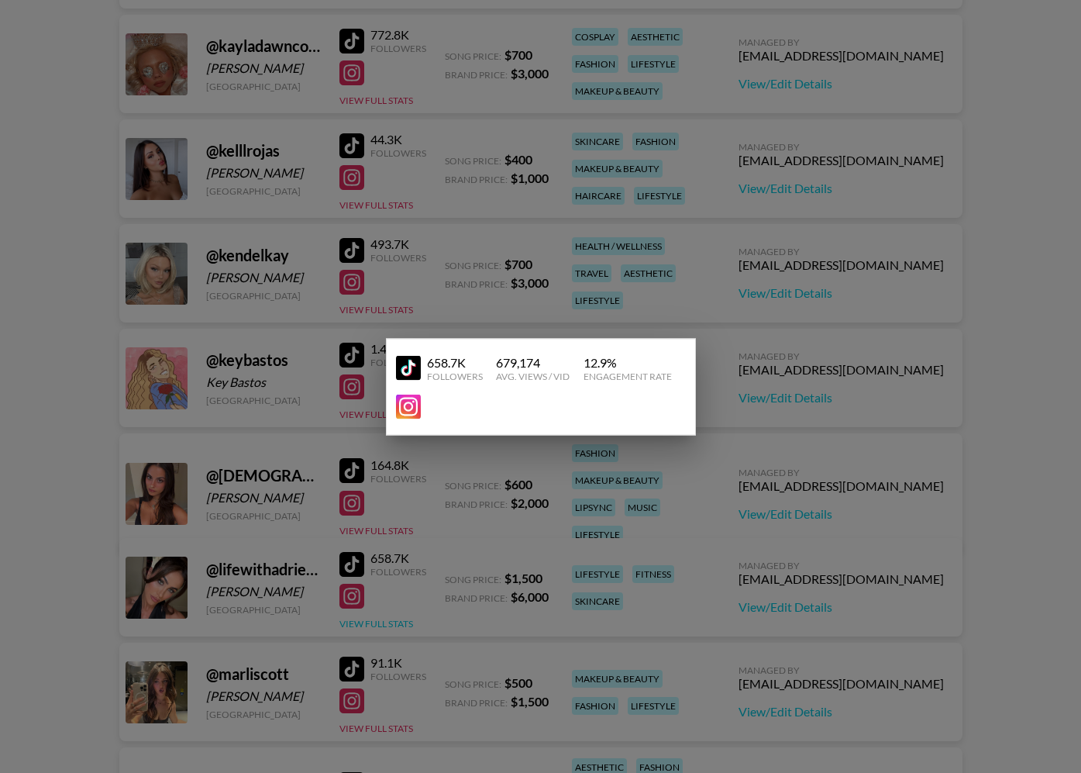
click at [380, 619] on div at bounding box center [540, 386] width 1081 height 773
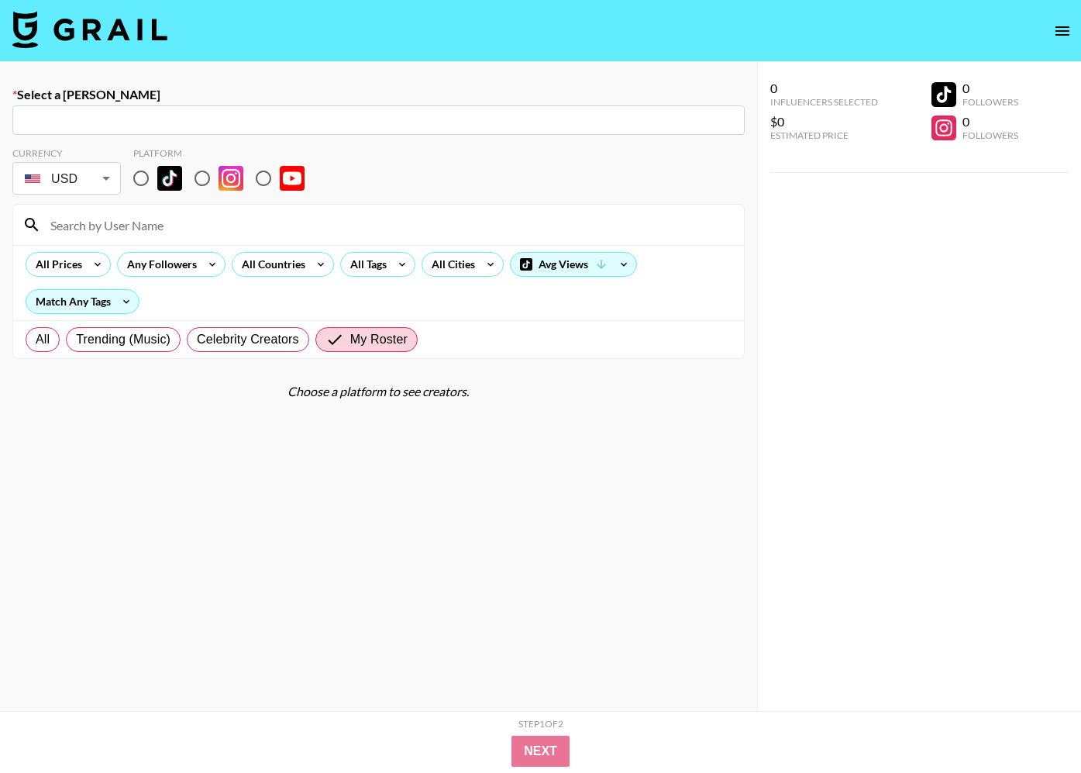
drag, startPoint x: 111, startPoint y: 22, endPoint x: 112, endPoint y: 33, distance: 10.1
click at [110, 29] on img at bounding box center [89, 29] width 155 height 37
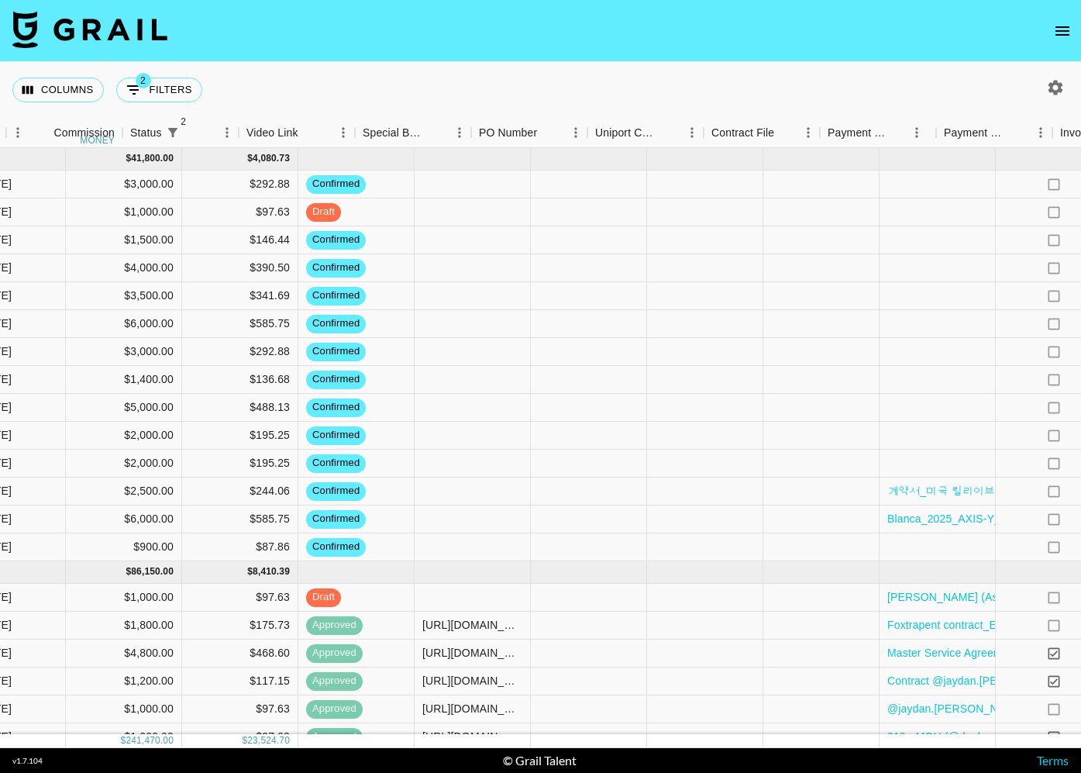
scroll to position [0, 1317]
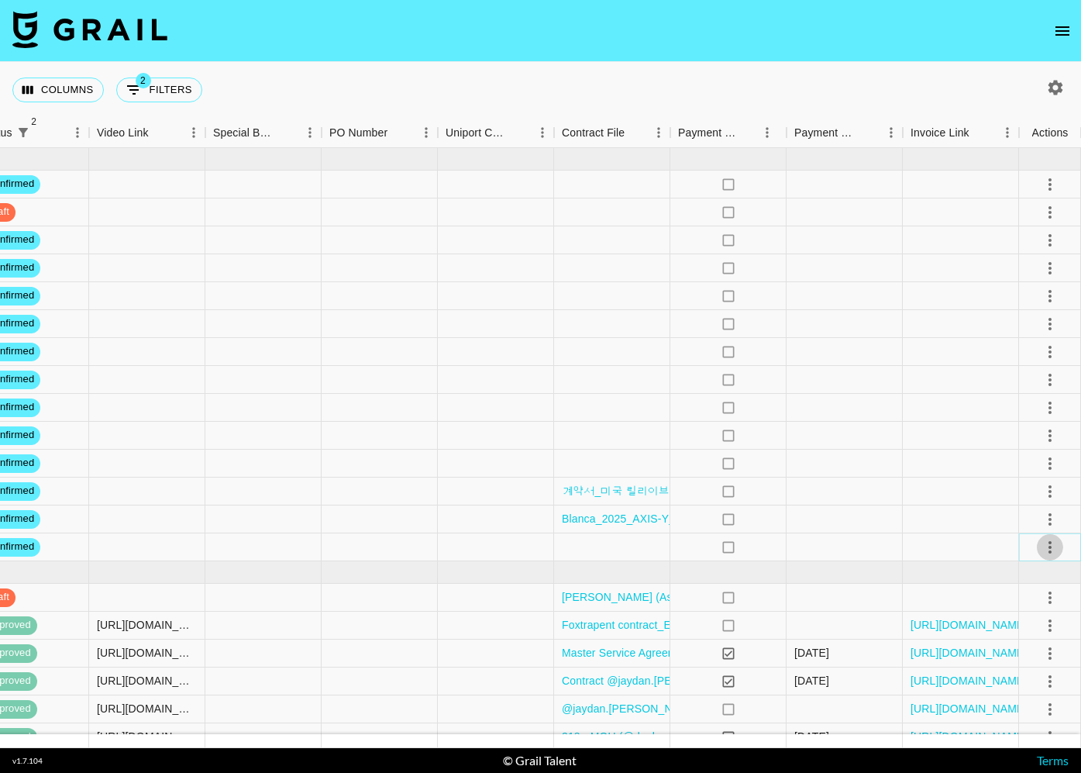
click at [1057, 549] on icon "select merge strategy" at bounding box center [1050, 547] width 19 height 19
click at [1024, 669] on li "Cancel" at bounding box center [1030, 664] width 101 height 28
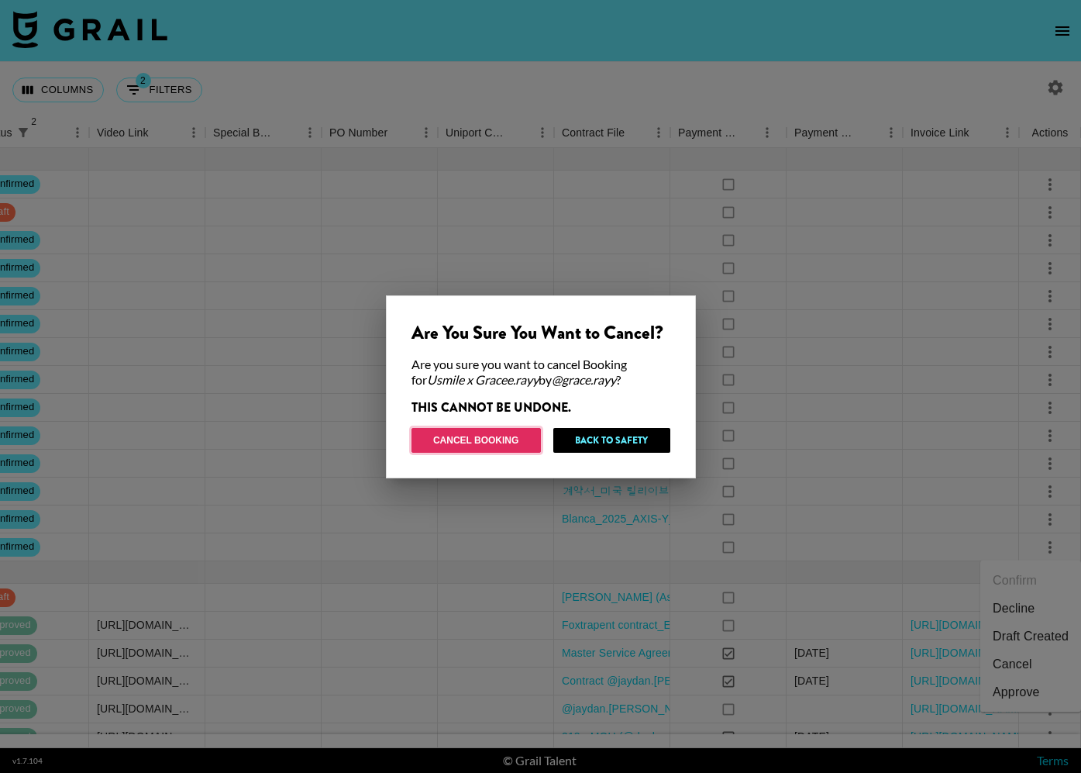
click at [485, 442] on button "Cancel Booking" at bounding box center [475, 440] width 129 height 25
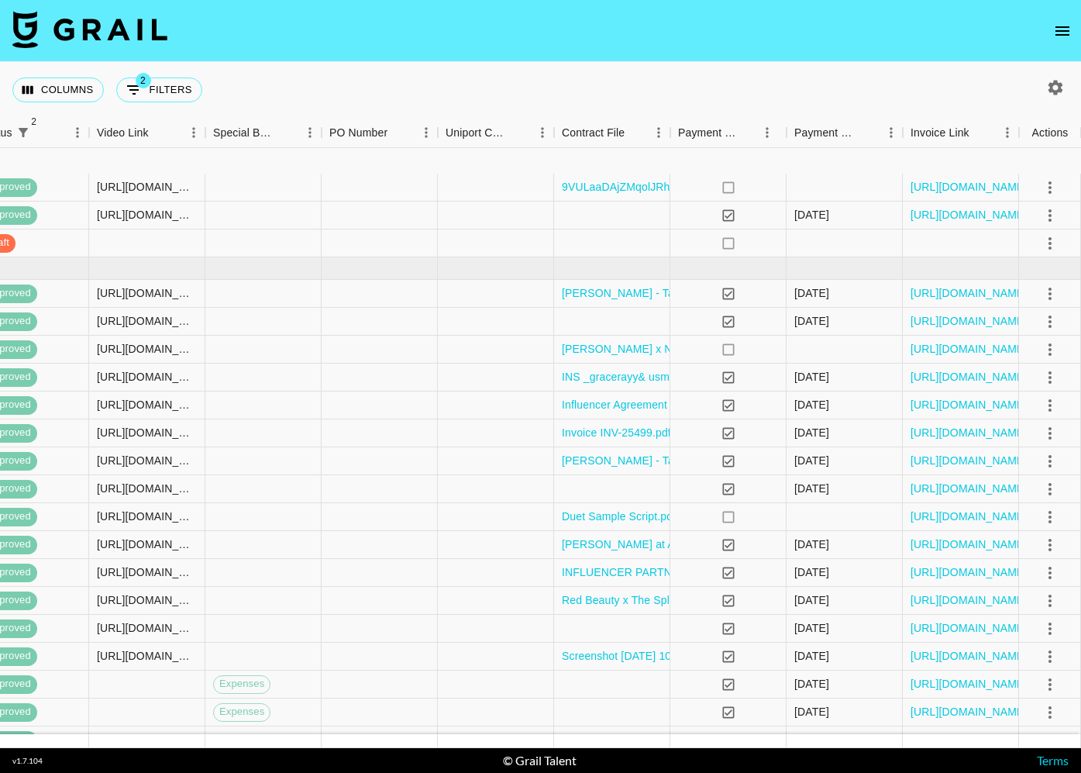
scroll to position [1437, 1317]
